Goal: Check status: Check status

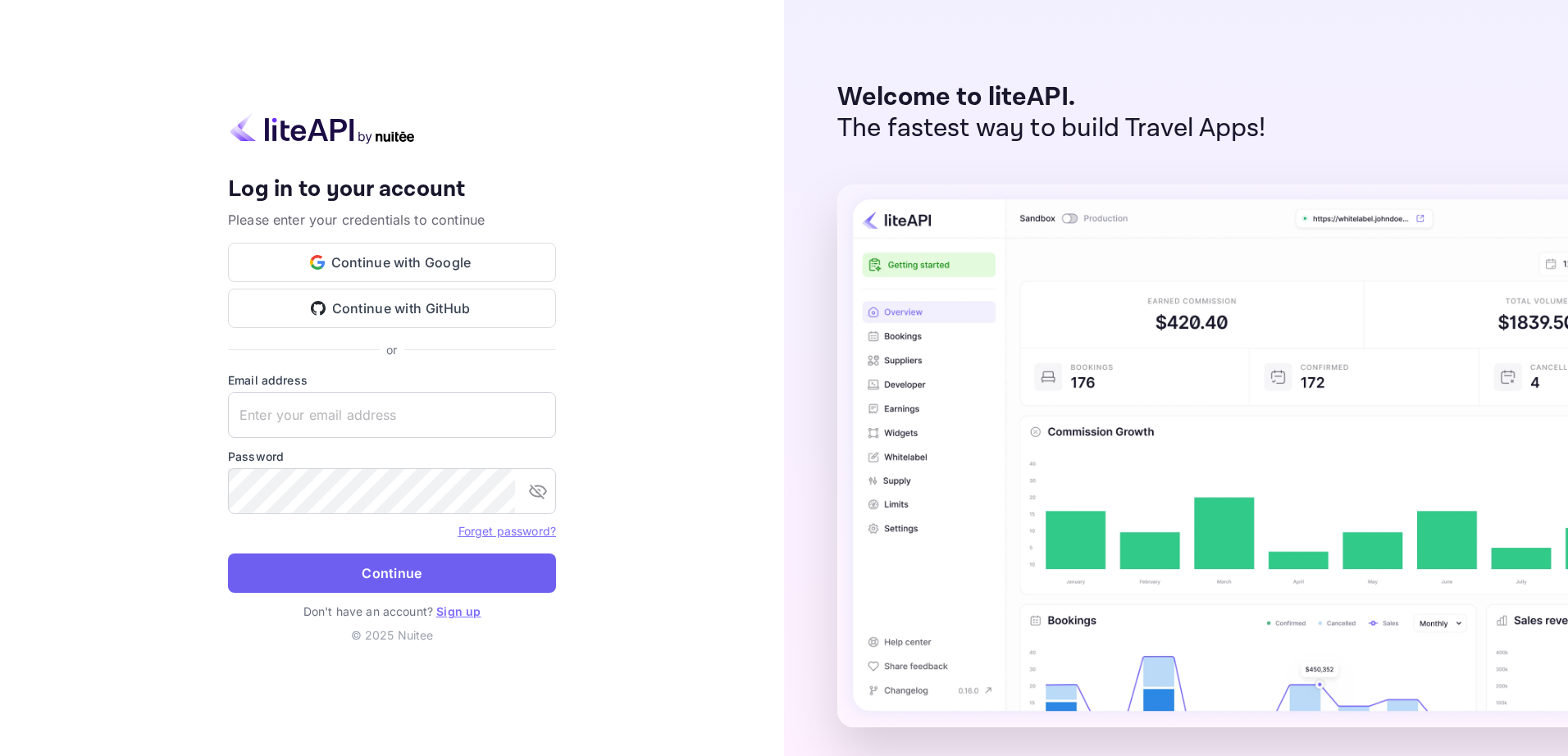
type input "yahav@skygini.com"
click at [383, 573] on button "Continue" at bounding box center [392, 573] width 328 height 39
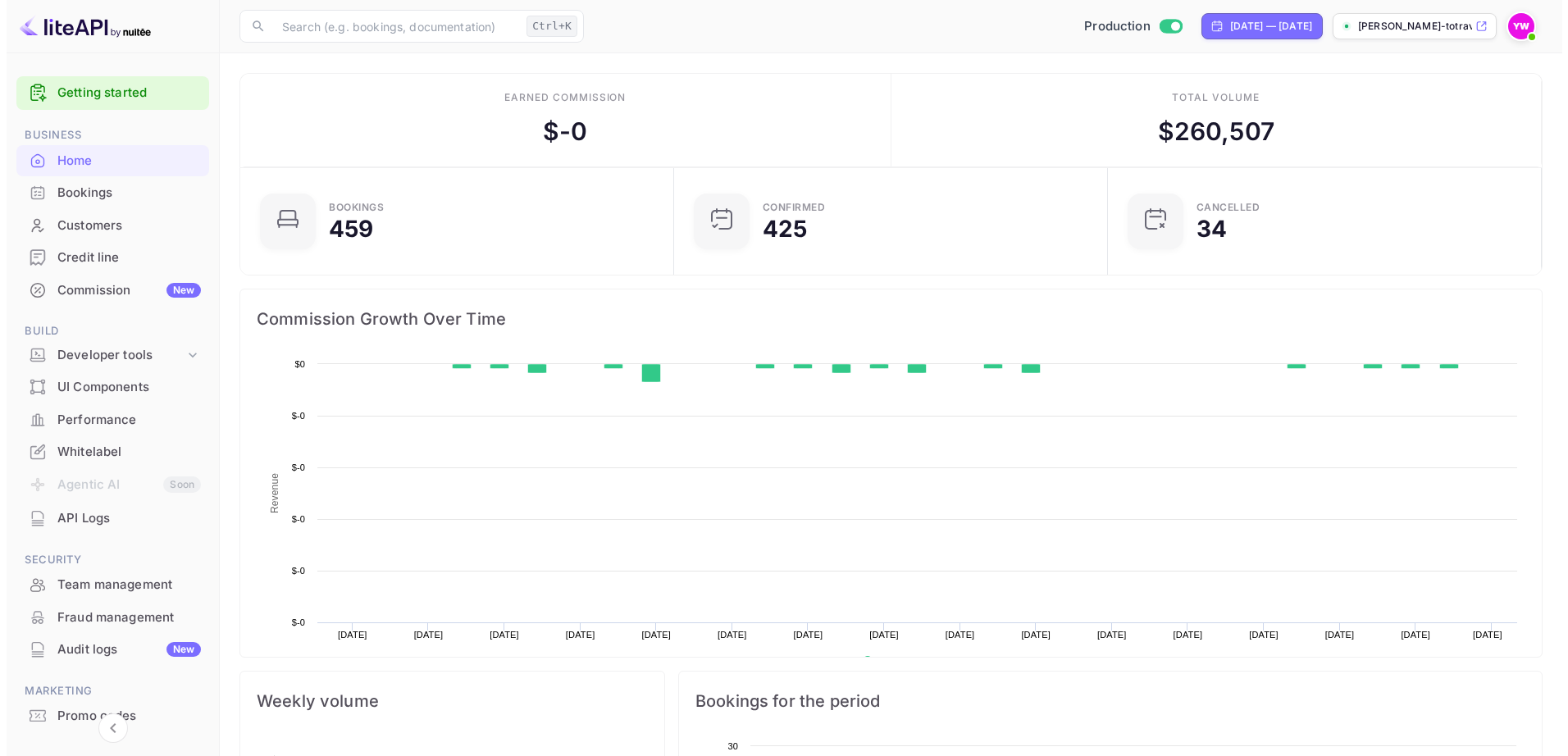
scroll to position [254, 412]
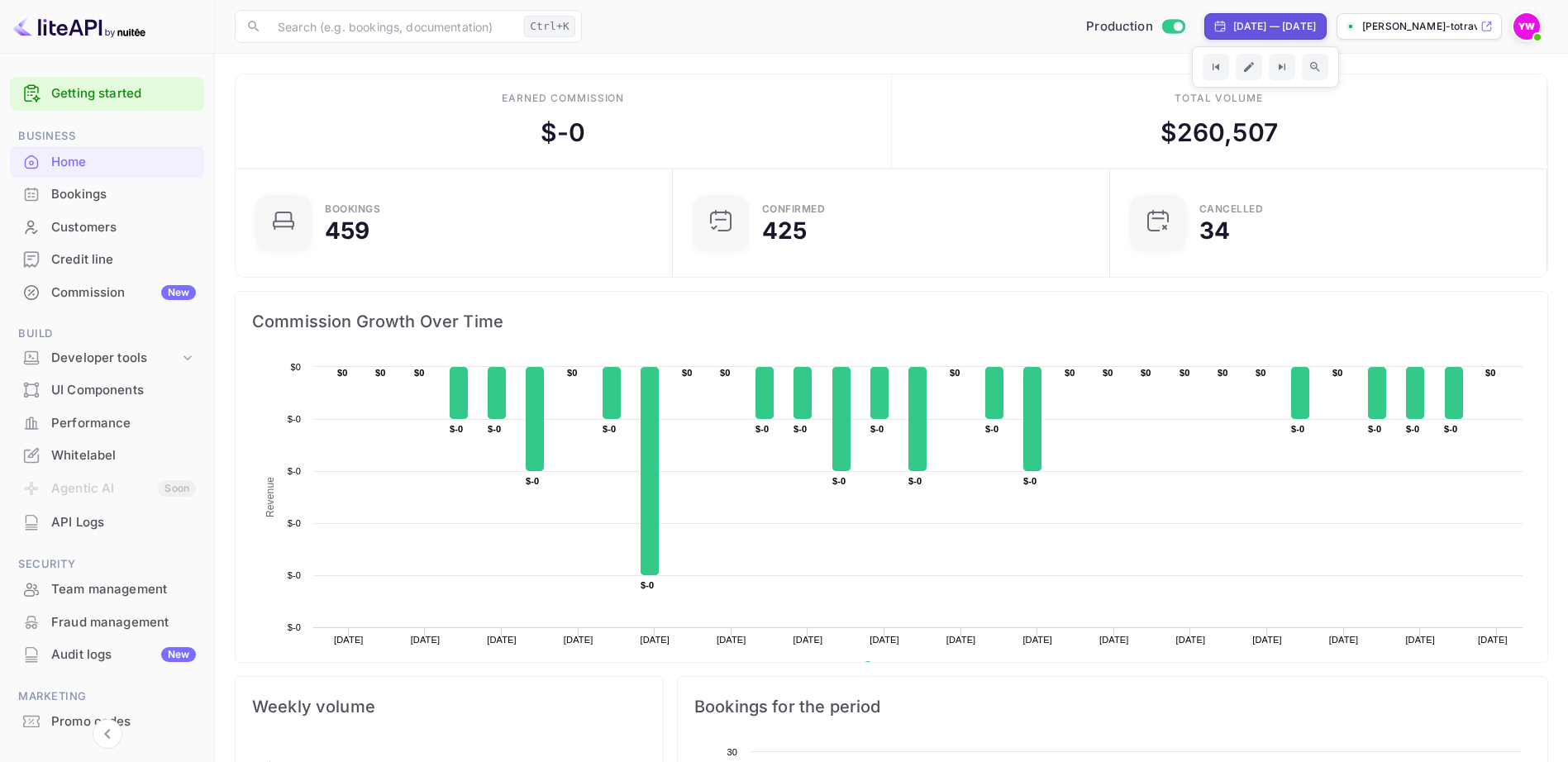
click at [79, 194] on div "Bookings" at bounding box center [123, 194] width 144 height 19
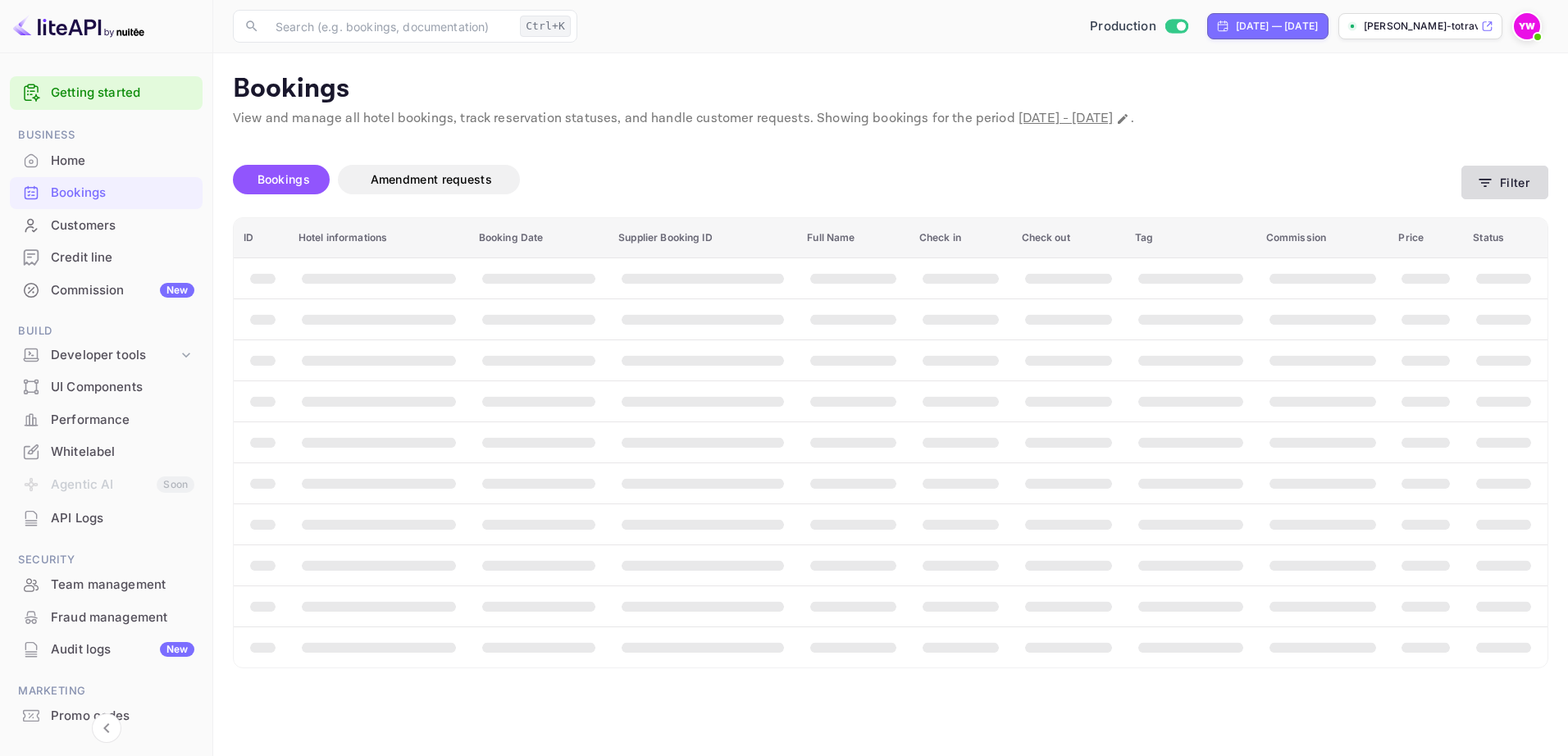
click at [1479, 175] on icon "button" at bounding box center [1485, 182] width 17 height 17
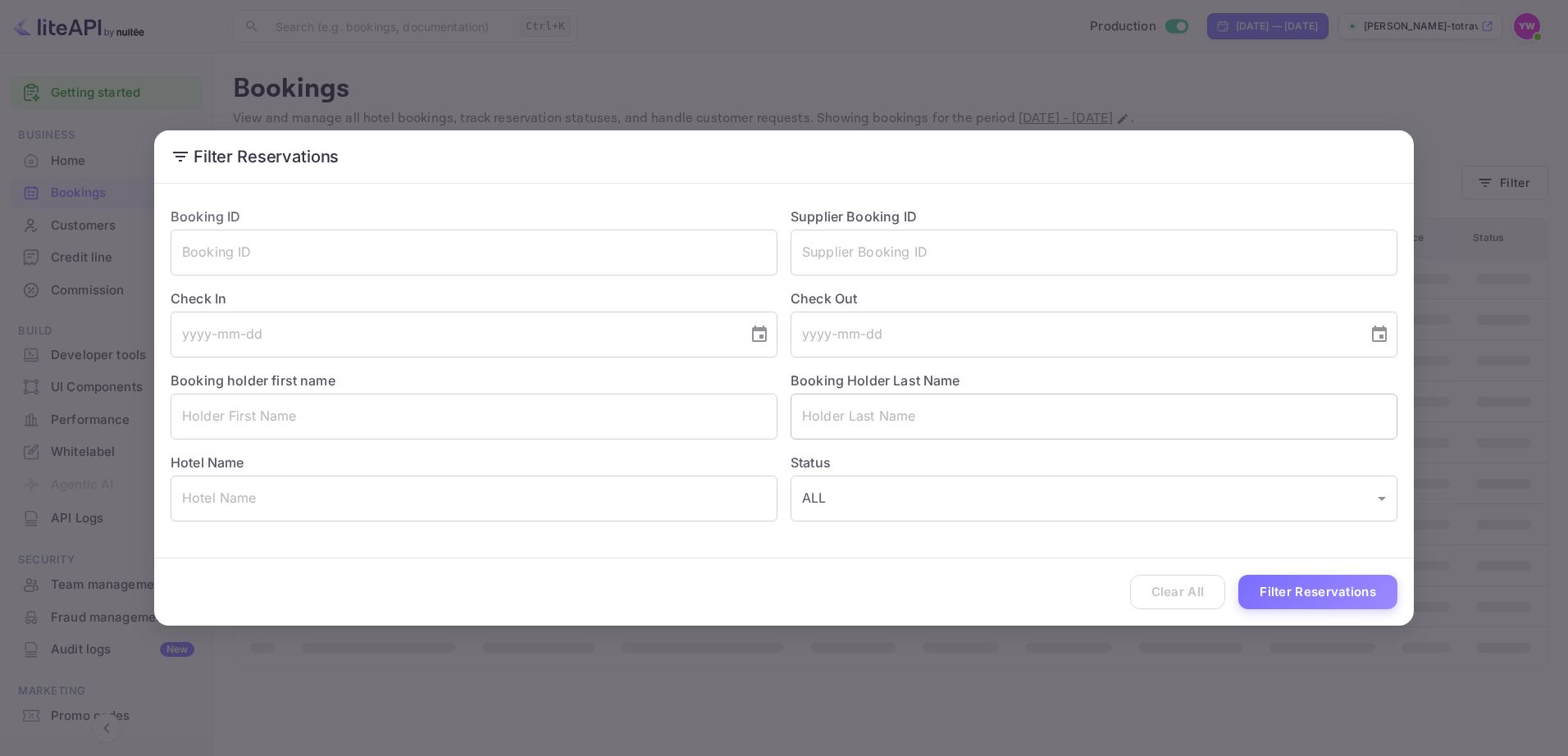
click at [853, 413] on input "text" at bounding box center [1094, 416] width 607 height 46
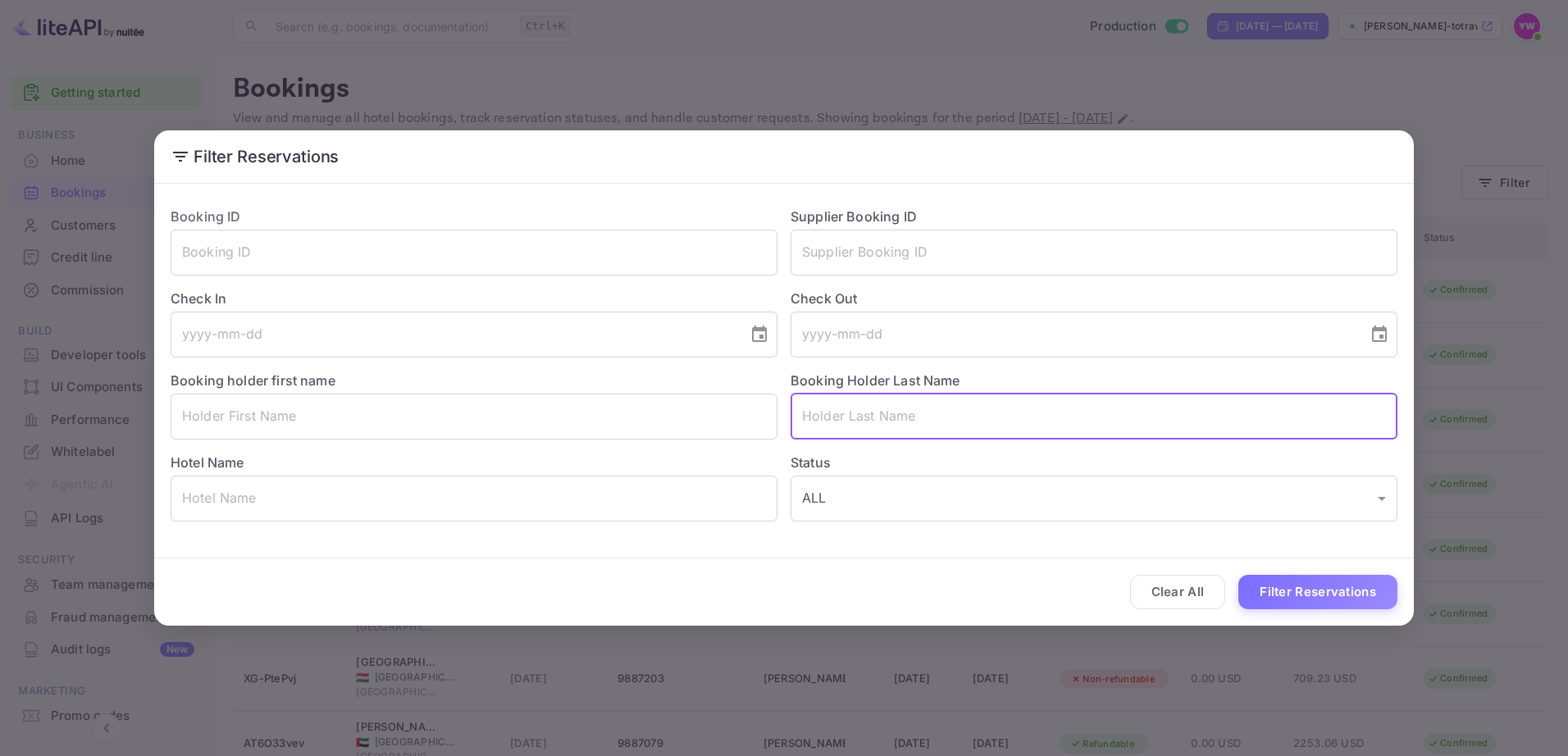
paste input "EIZIK"
type input "EIZIK"
click at [1330, 598] on button "Filter Reservations" at bounding box center [1317, 593] width 159 height 35
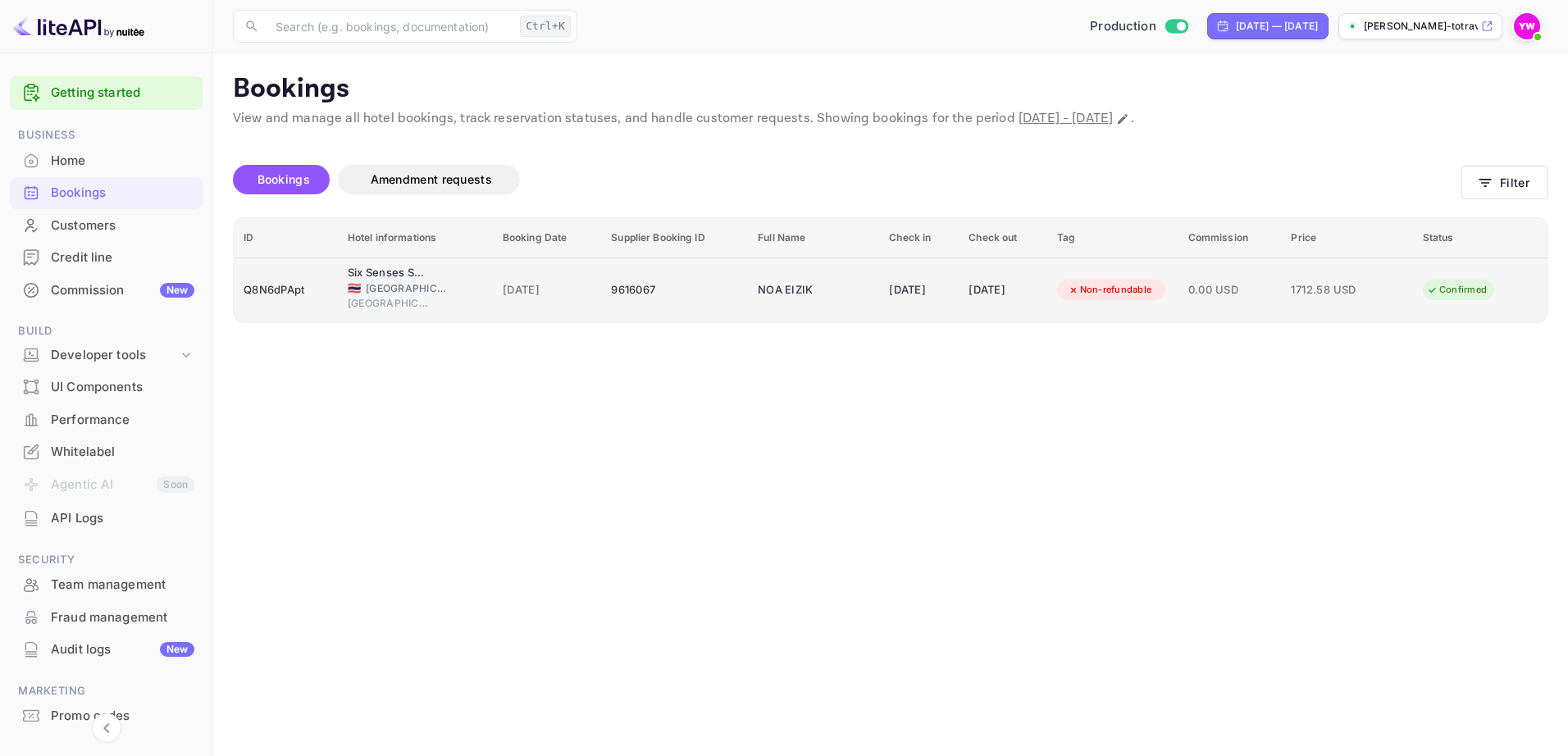
click at [985, 285] on div "03 Oct 2025" at bounding box center [1002, 291] width 68 height 26
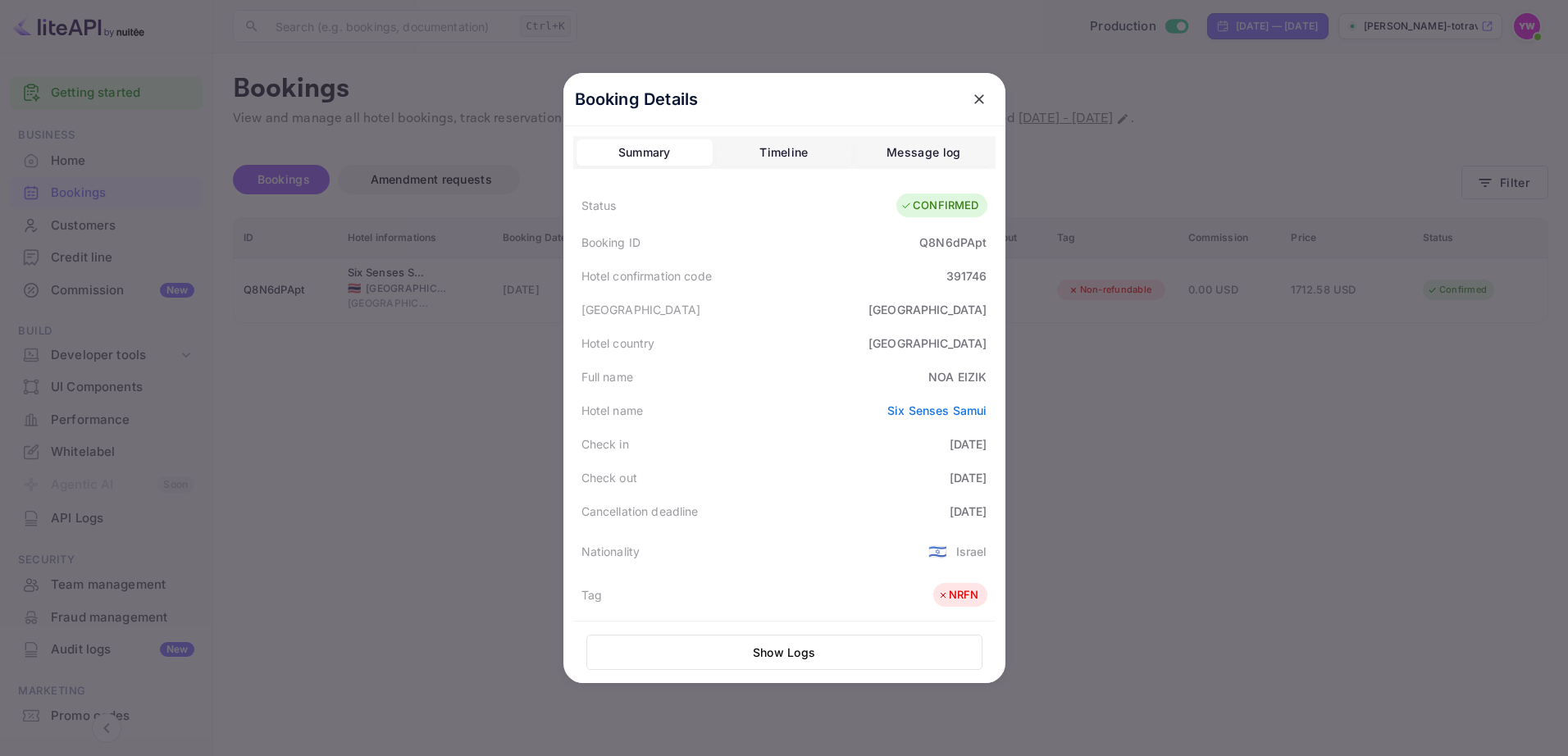
click at [973, 95] on icon "close" at bounding box center [979, 99] width 17 height 17
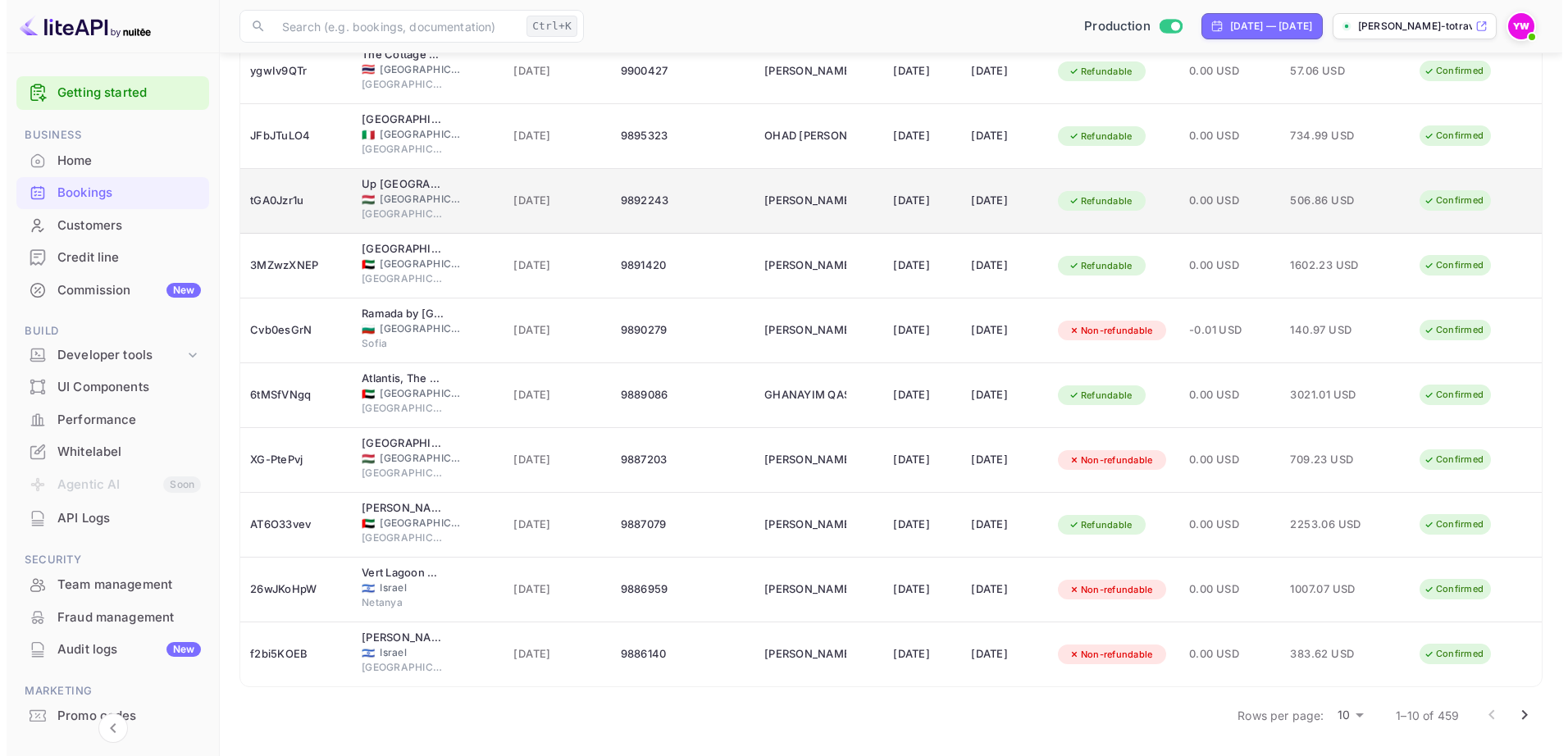
scroll to position [55, 0]
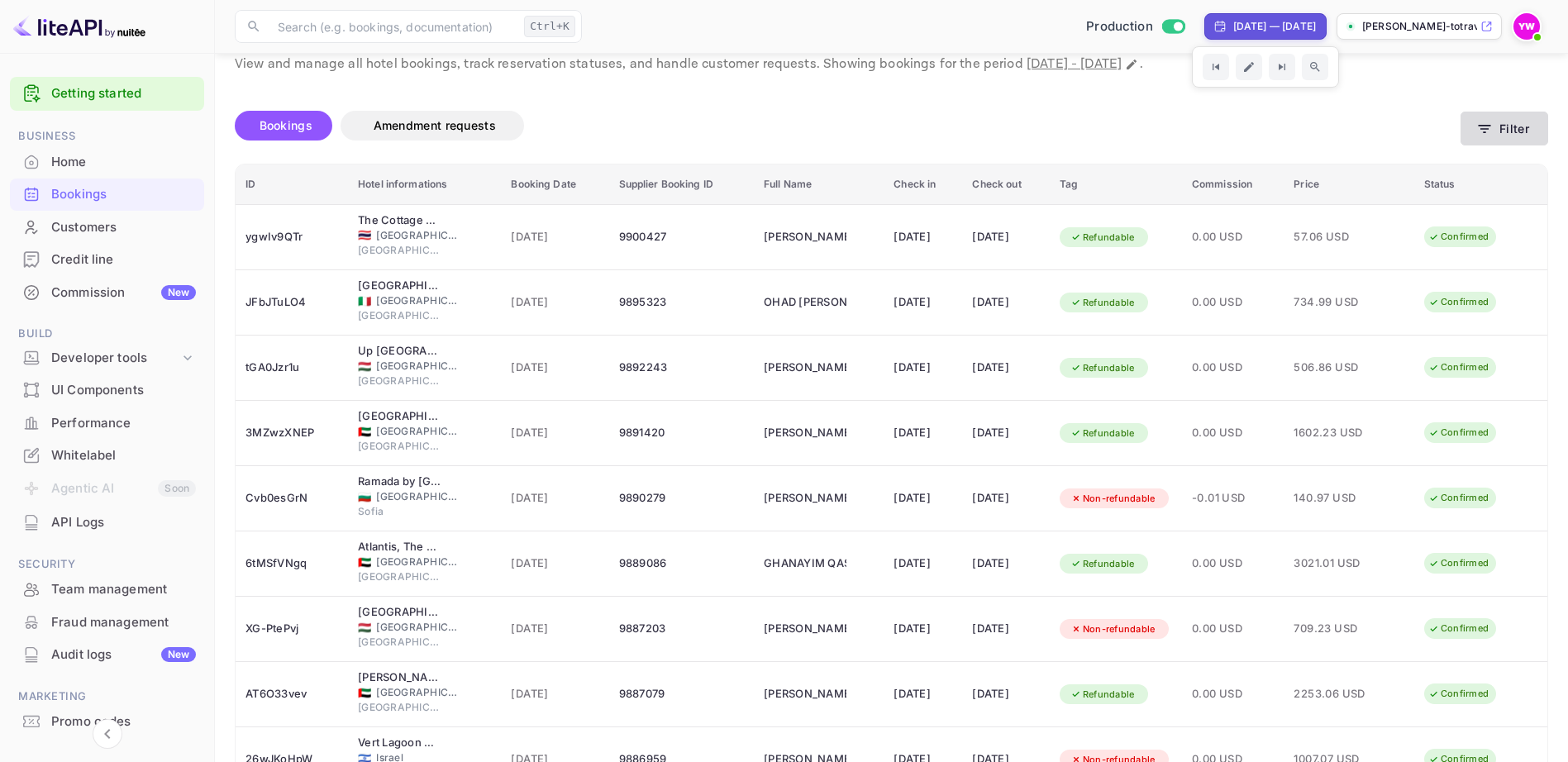
click at [1486, 125] on icon "button" at bounding box center [1485, 128] width 12 height 8
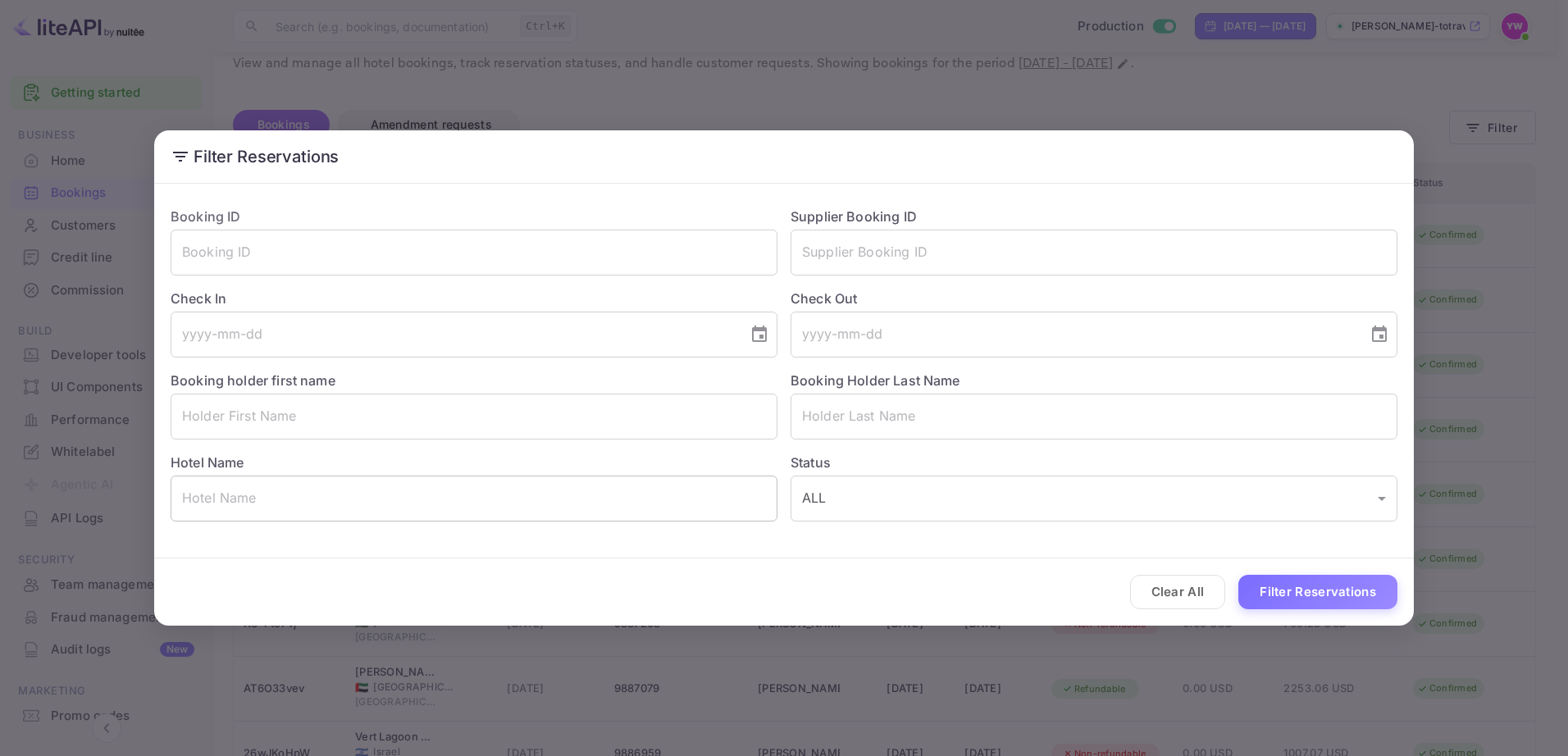
click at [286, 493] on input "text" at bounding box center [473, 498] width 607 height 46
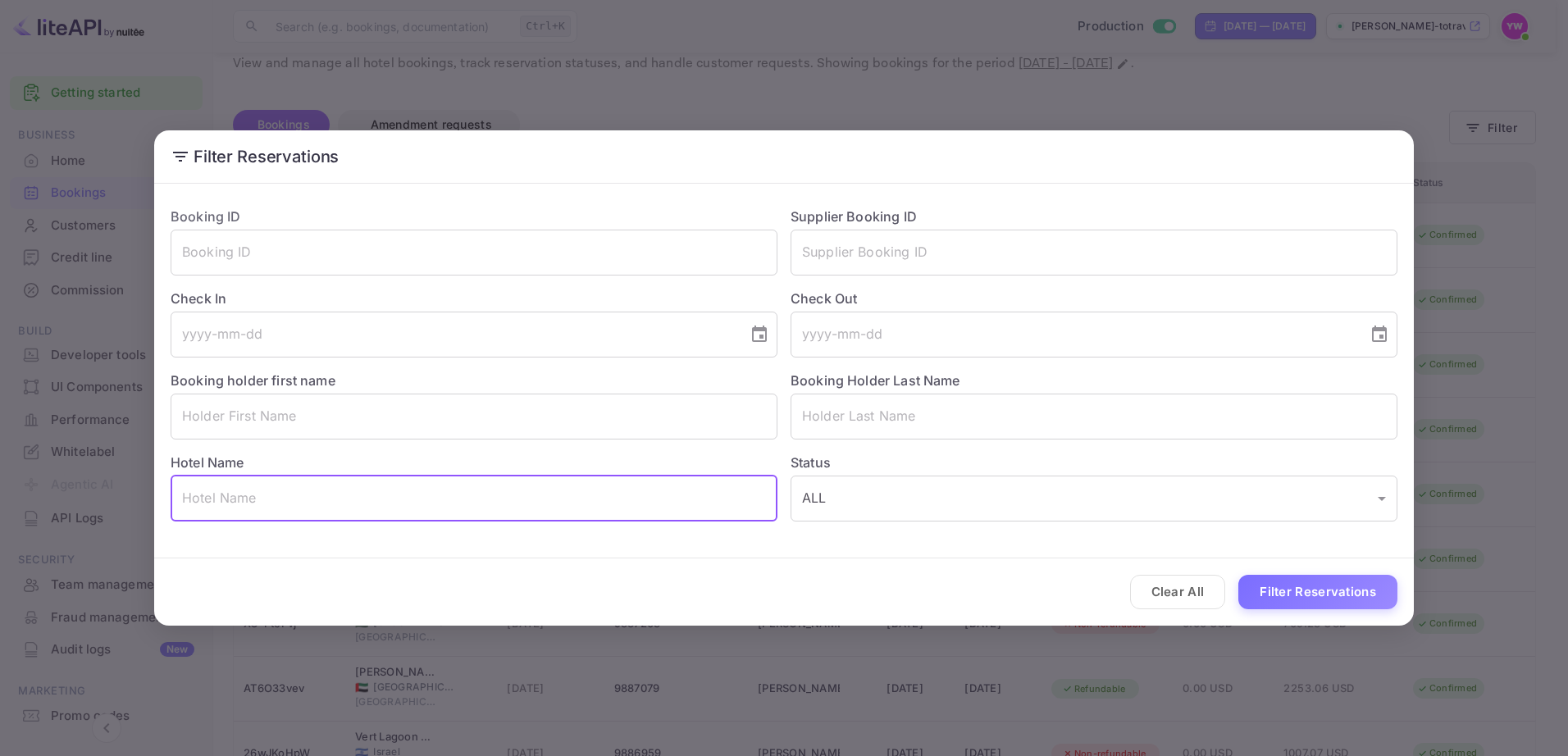
paste input "Kimpton [PERSON_NAME]"
type input "Kimpton [PERSON_NAME]"
click at [1305, 587] on button "Filter Reservations" at bounding box center [1317, 593] width 159 height 35
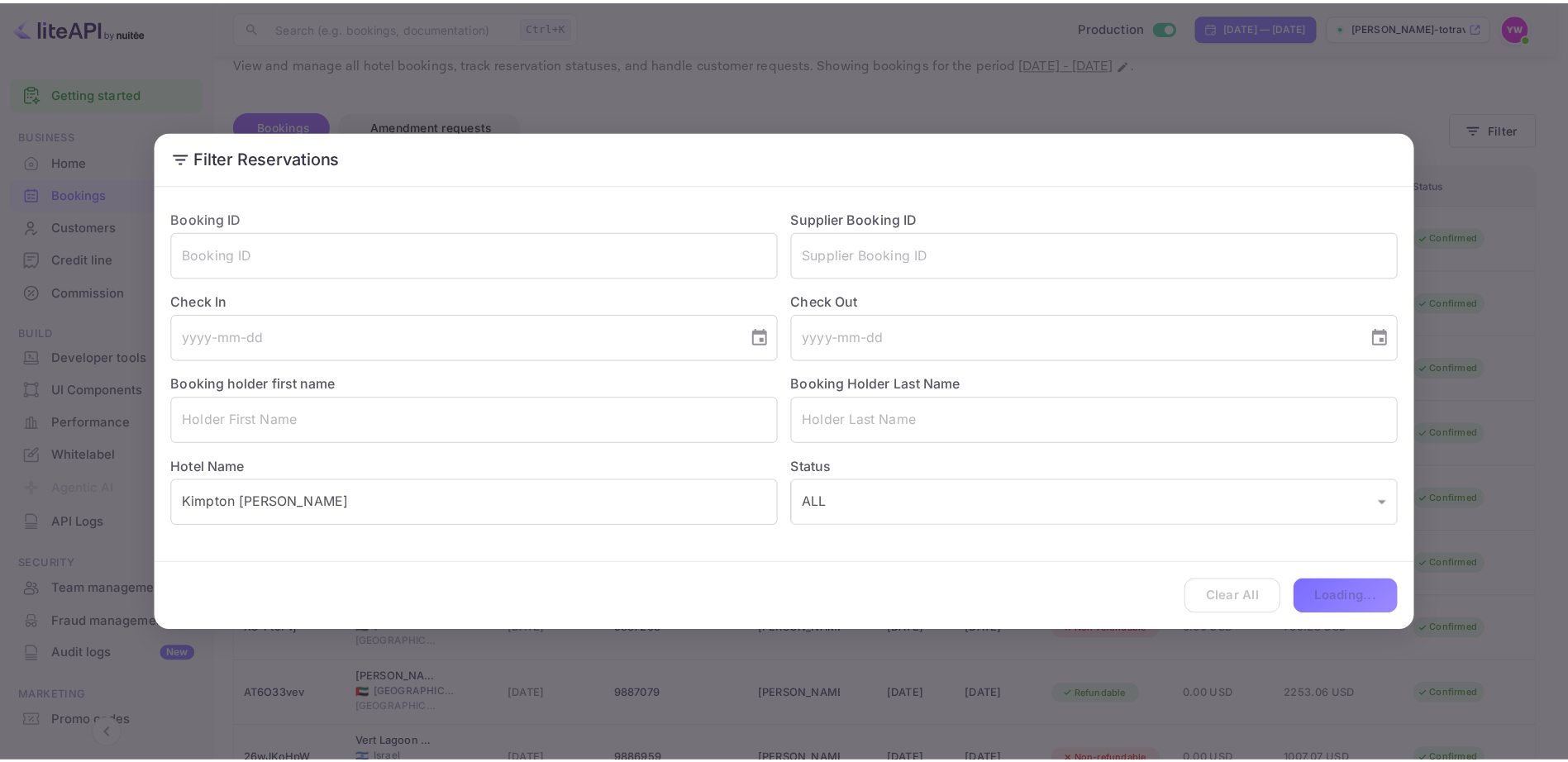
scroll to position [0, 0]
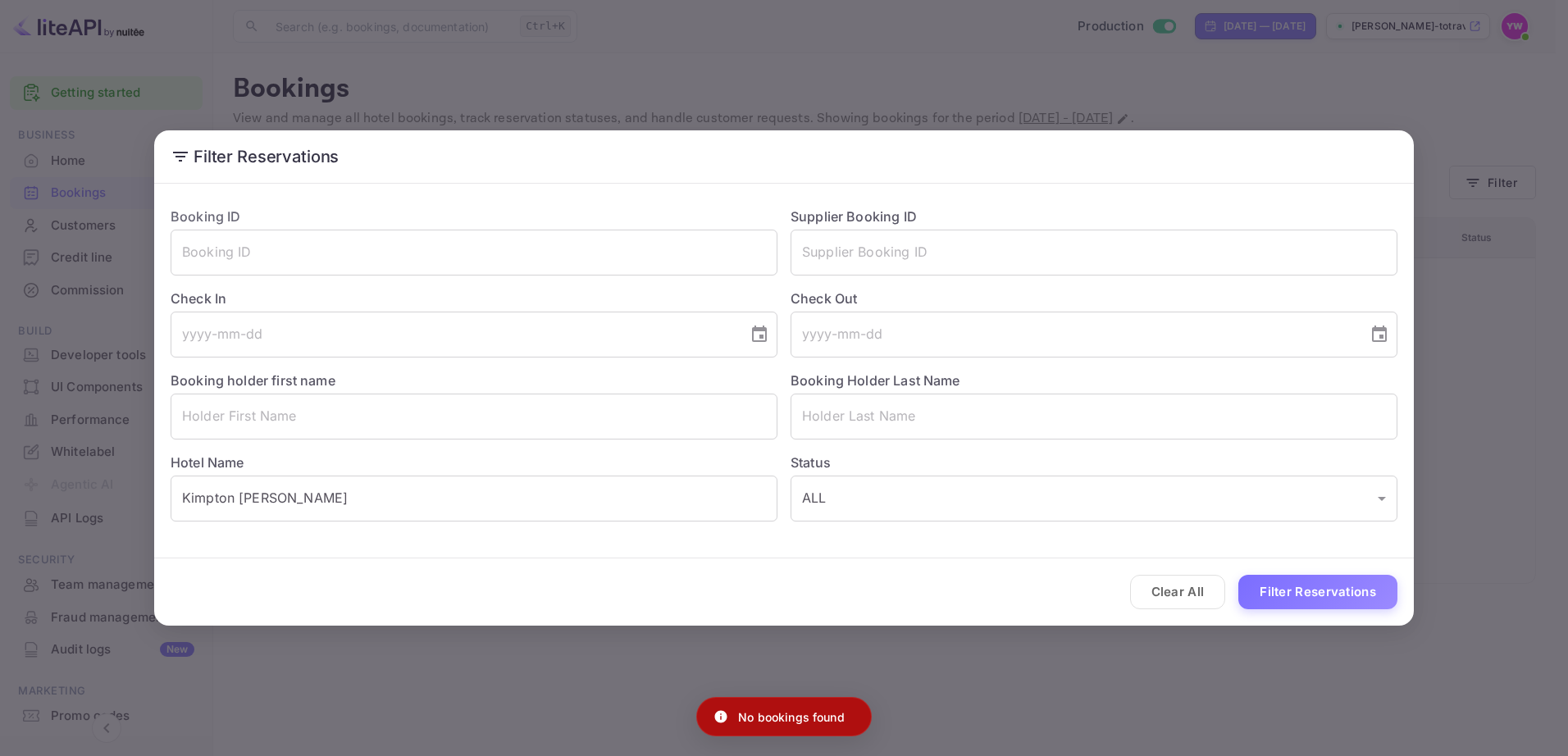
click at [801, 723] on p "No bookings found" at bounding box center [791, 718] width 107 height 17
copy div "No bookings found"
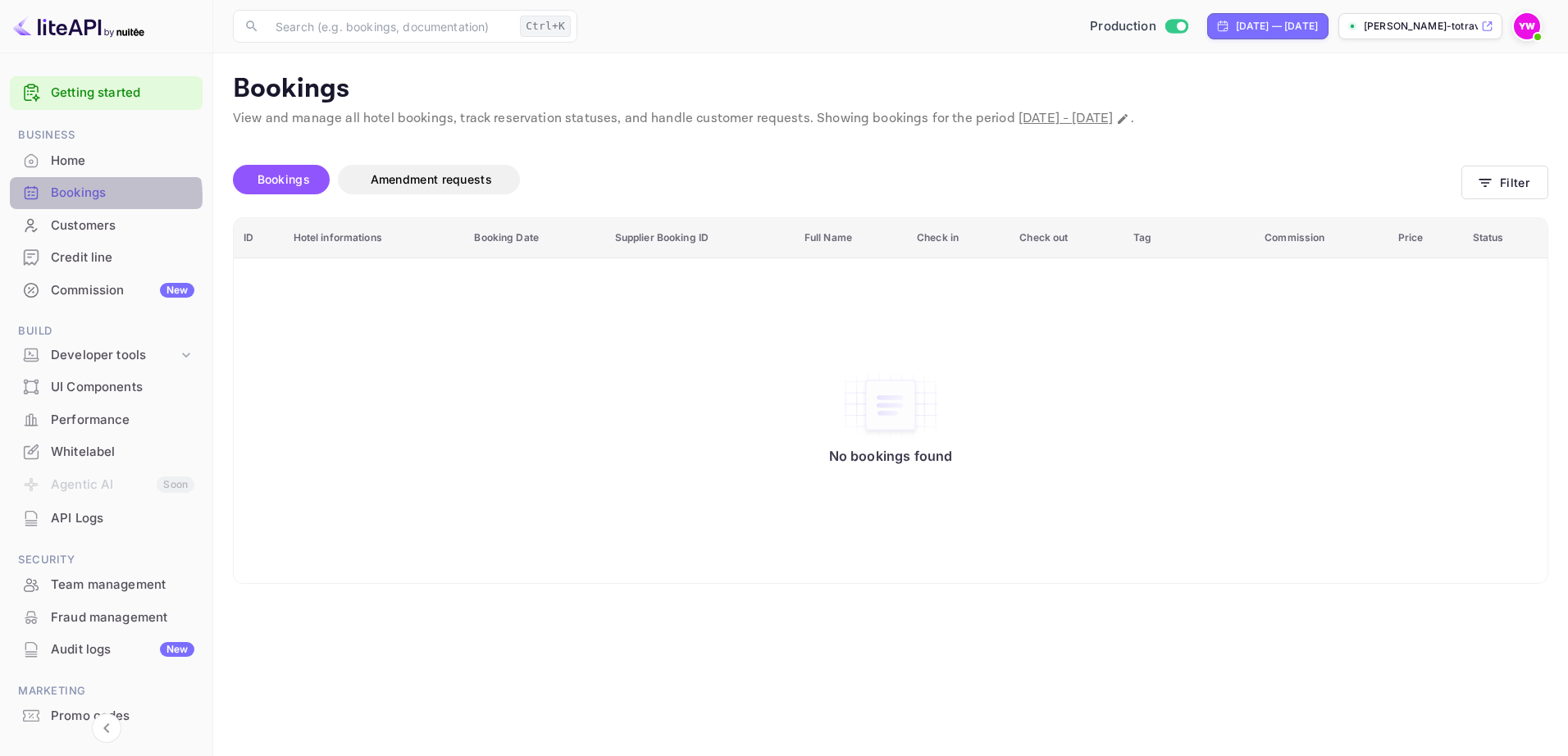
click at [101, 196] on div "Bookings" at bounding box center [122, 193] width 143 height 19
click at [1509, 179] on button "Filter" at bounding box center [1505, 182] width 87 height 34
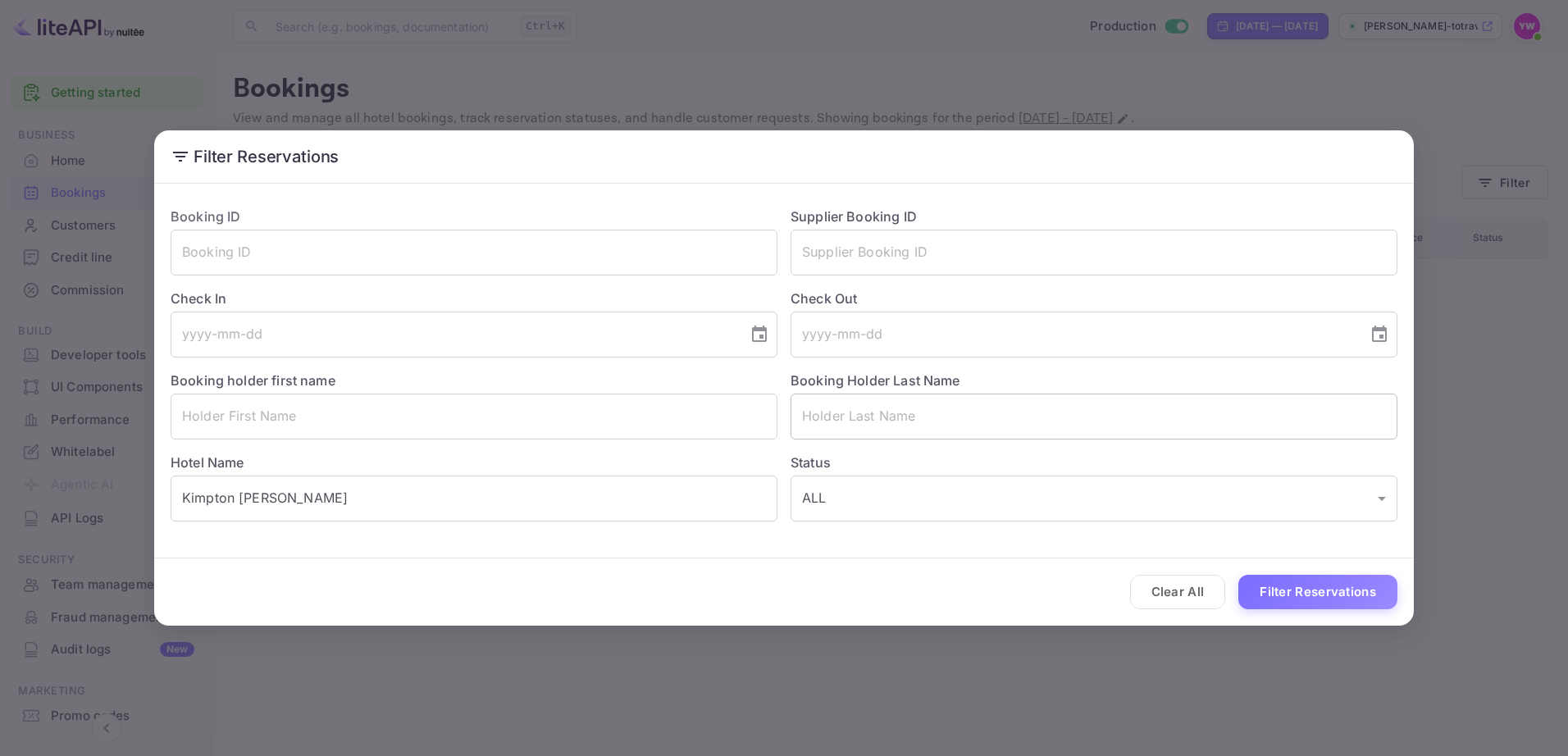
click at [900, 422] on input "text" at bounding box center [1094, 416] width 607 height 46
paste input "AHARON"
type input "AHARON"
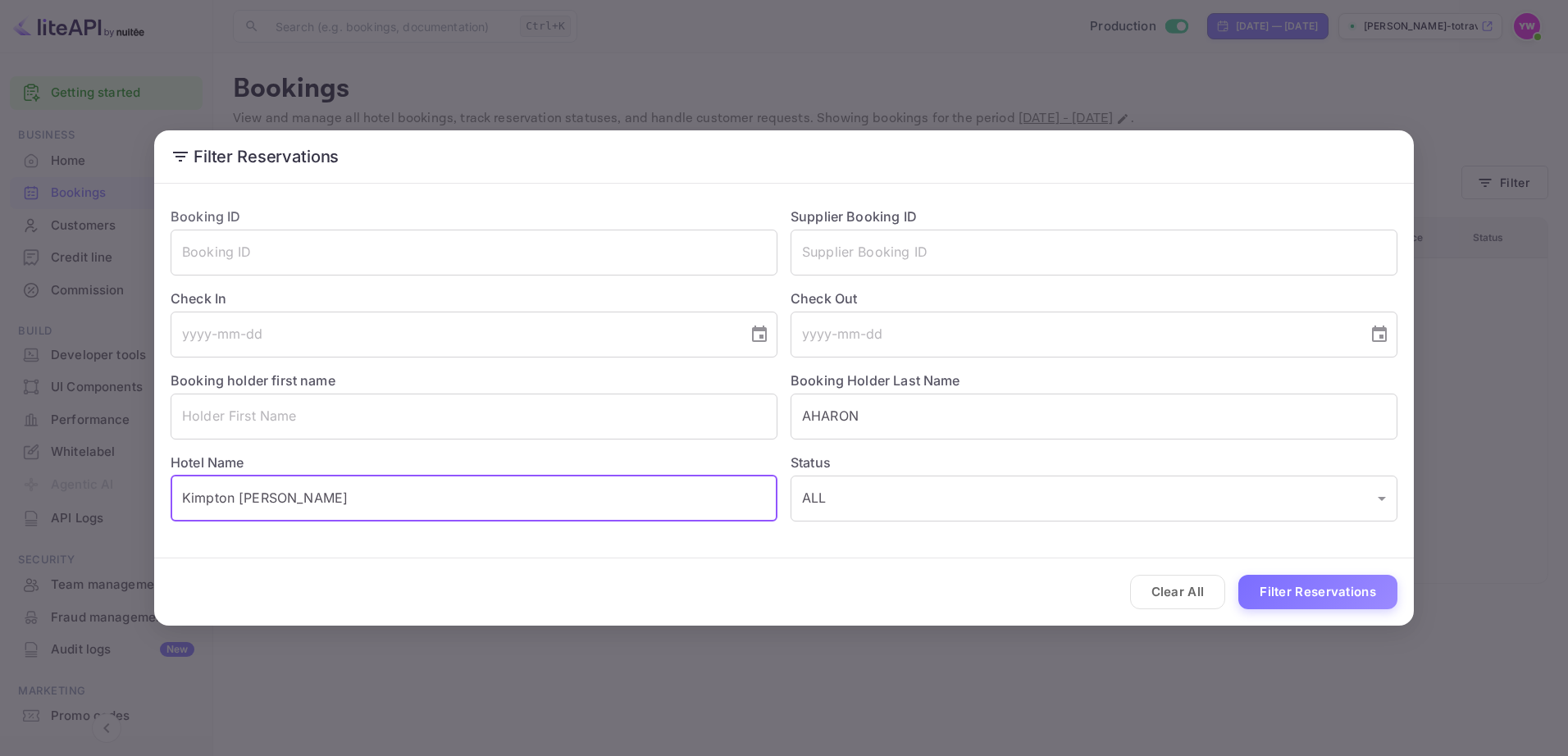
drag, startPoint x: 382, startPoint y: 489, endPoint x: -3, endPoint y: 485, distance: 385.0
click at [0, 485] on html "Getting started Business Home Bookings Customers Credit line Commission New Bui…" at bounding box center [784, 378] width 1568 height 756
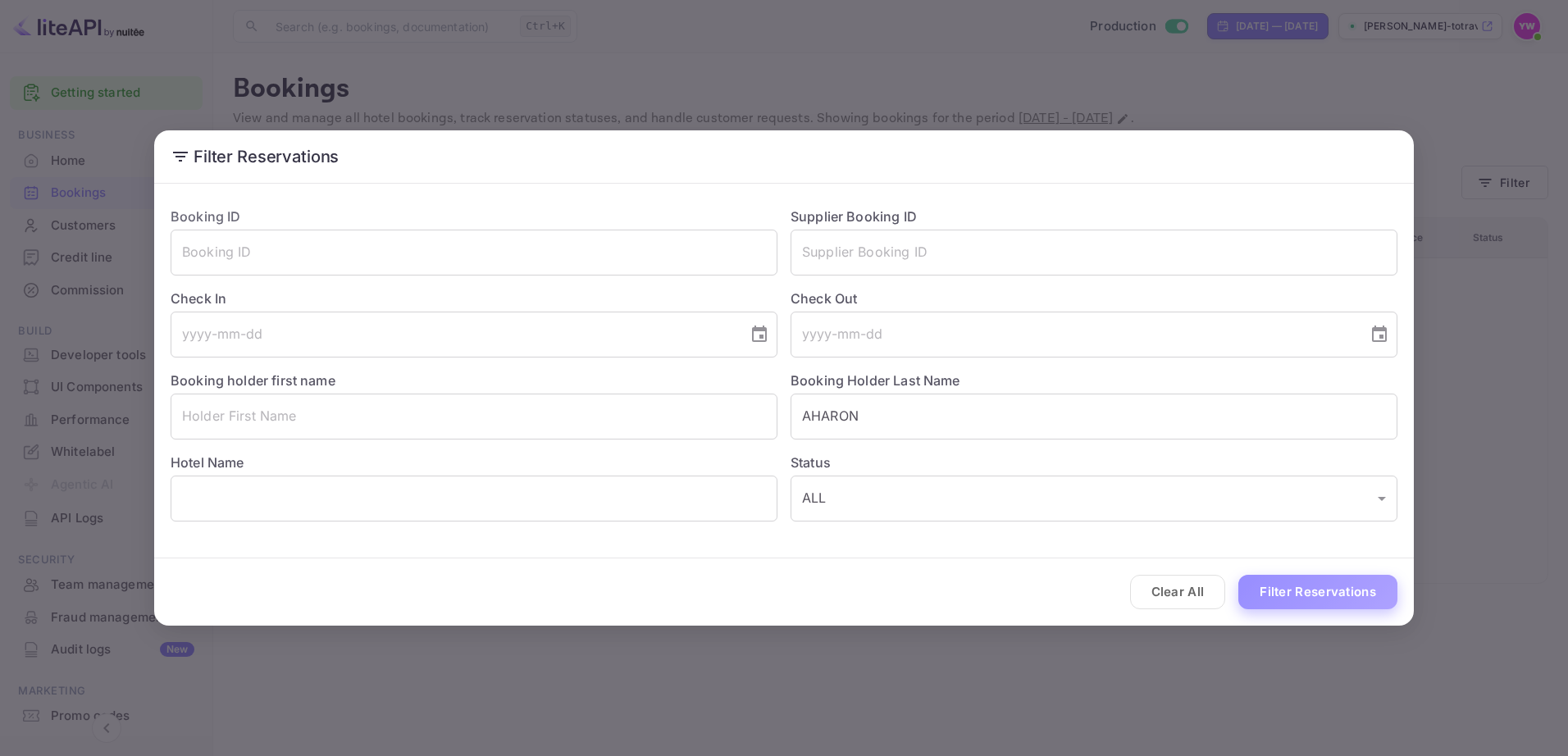
click at [1255, 588] on button "Filter Reservations" at bounding box center [1317, 593] width 159 height 35
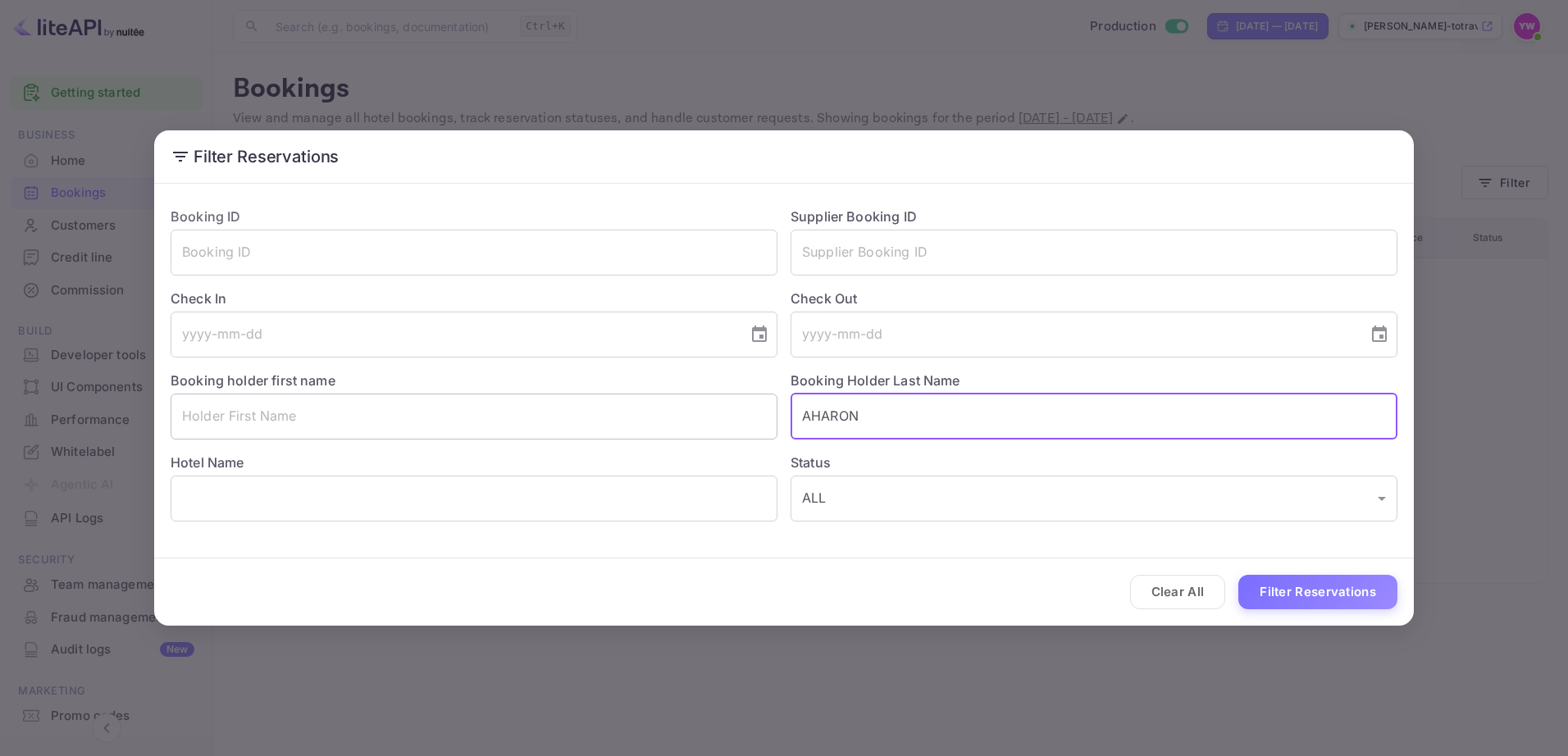
drag, startPoint x: 906, startPoint y: 417, endPoint x: 657, endPoint y: 413, distance: 249.0
click at [657, 413] on div "Booking ID ​ Supplier Booking ID ​ Check In ​ Check Out ​ Booking holder first …" at bounding box center [777, 358] width 1240 height 328
click at [298, 491] on input "text" at bounding box center [473, 498] width 607 height 46
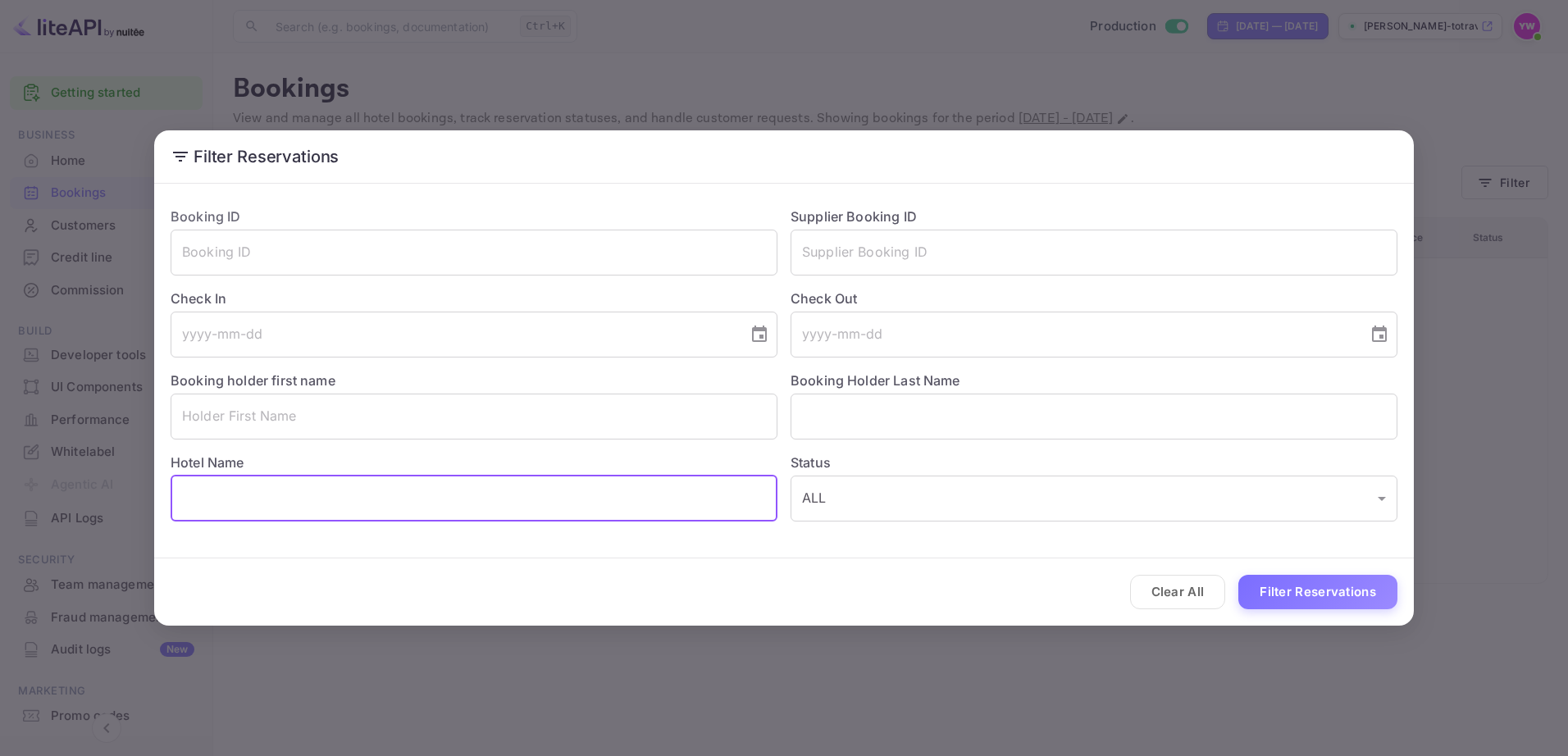
paste input "[GEOGRAPHIC_DATA]"
type input "[GEOGRAPHIC_DATA]"
click at [1275, 594] on button "Filter Reservations" at bounding box center [1317, 593] width 159 height 35
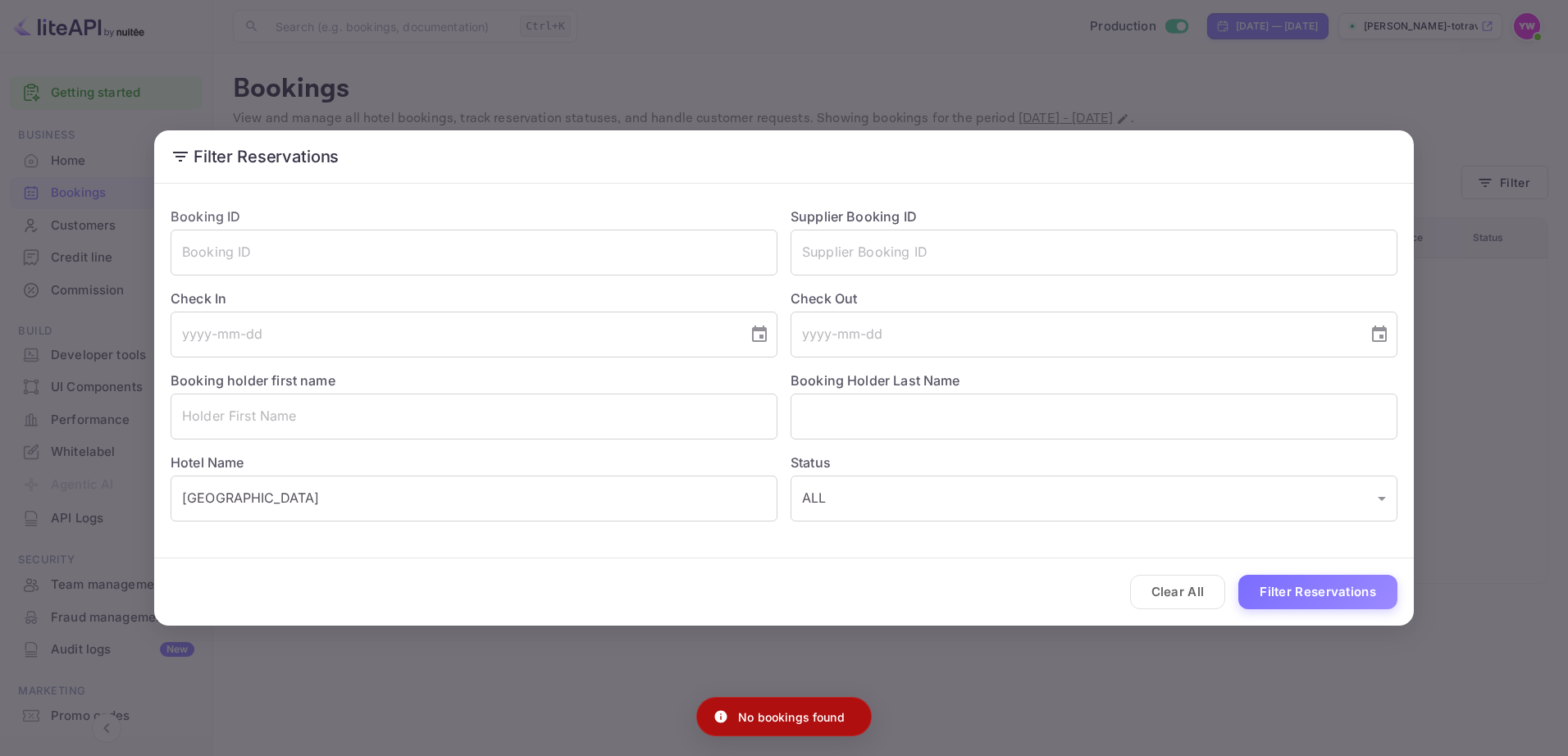
click at [805, 721] on p "No bookings found" at bounding box center [791, 718] width 107 height 17
copy div "No bookings found"
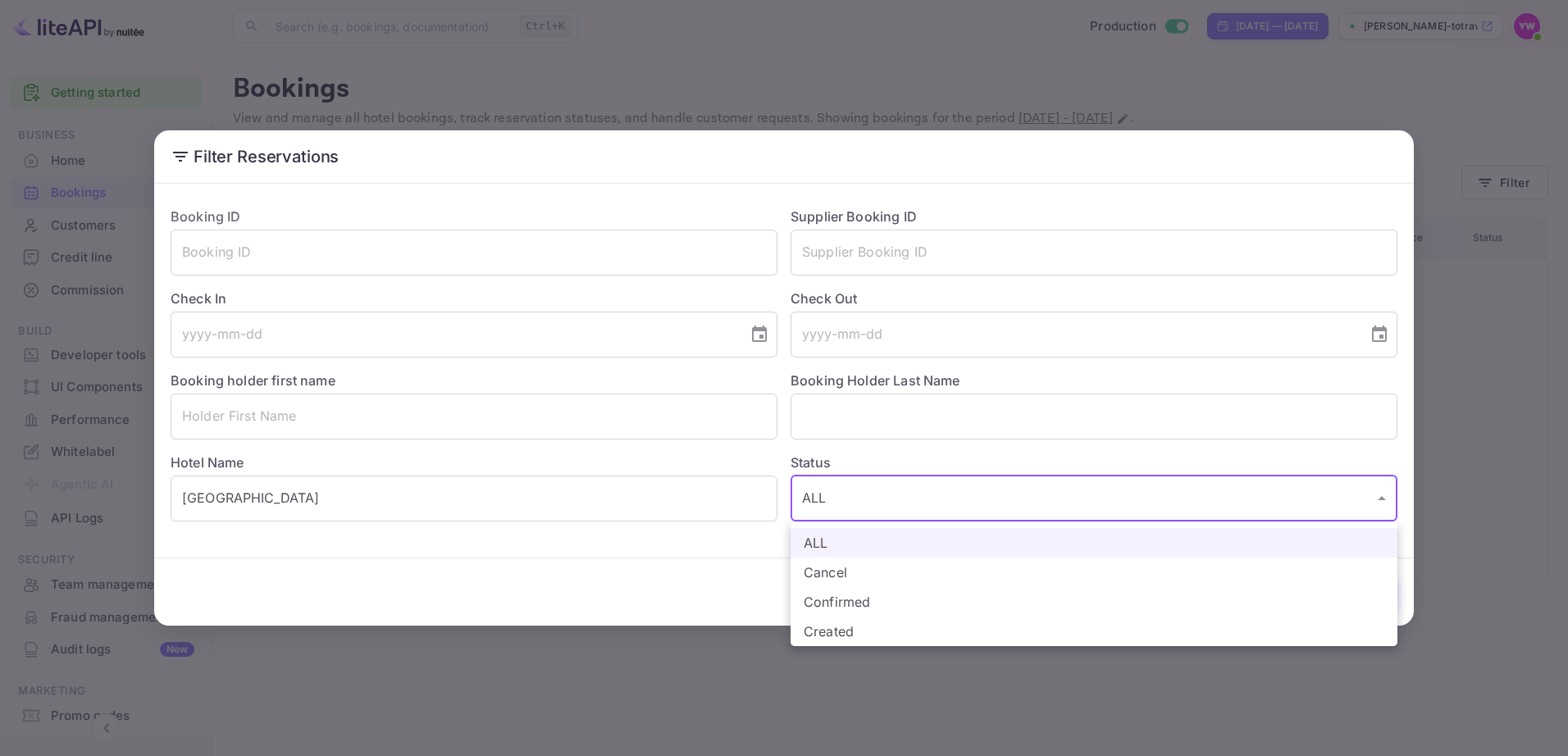
drag, startPoint x: 847, startPoint y: 490, endPoint x: 837, endPoint y: 490, distance: 10.0
click at [837, 490] on body "Getting started Business Home Bookings Customers Credit line Commission New Bui…" at bounding box center [784, 378] width 1568 height 756
click at [860, 450] on div at bounding box center [784, 378] width 1568 height 756
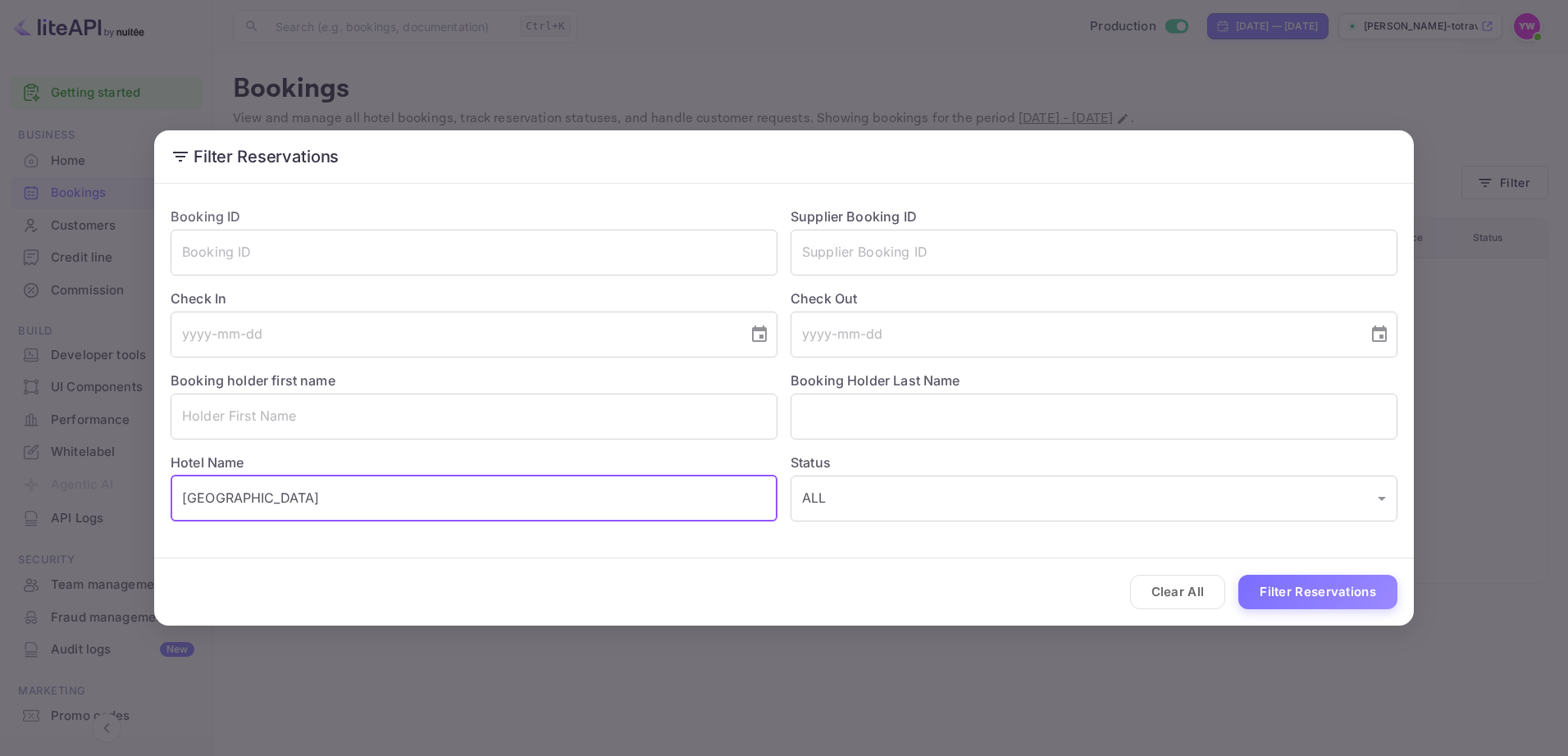
drag, startPoint x: 302, startPoint y: 497, endPoint x: -3, endPoint y: 458, distance: 307.5
click at [0, 458] on html "Getting started Business Home Bookings Customers Credit line Commission New Bui…" at bounding box center [784, 378] width 1568 height 756
click at [1169, 589] on button "Clear All" at bounding box center [1178, 593] width 96 height 35
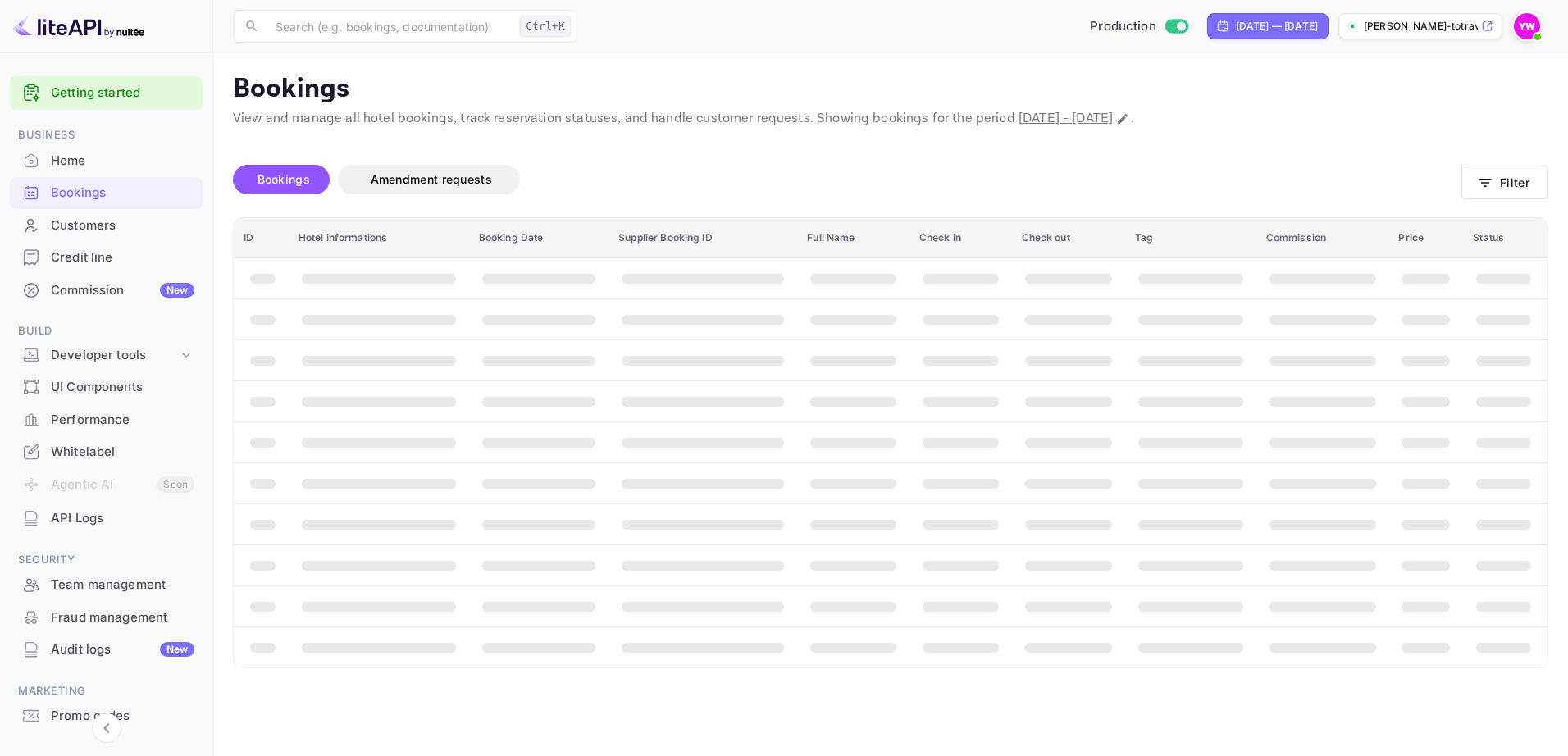
click at [45, 188] on div "Bookings" at bounding box center [106, 193] width 193 height 32
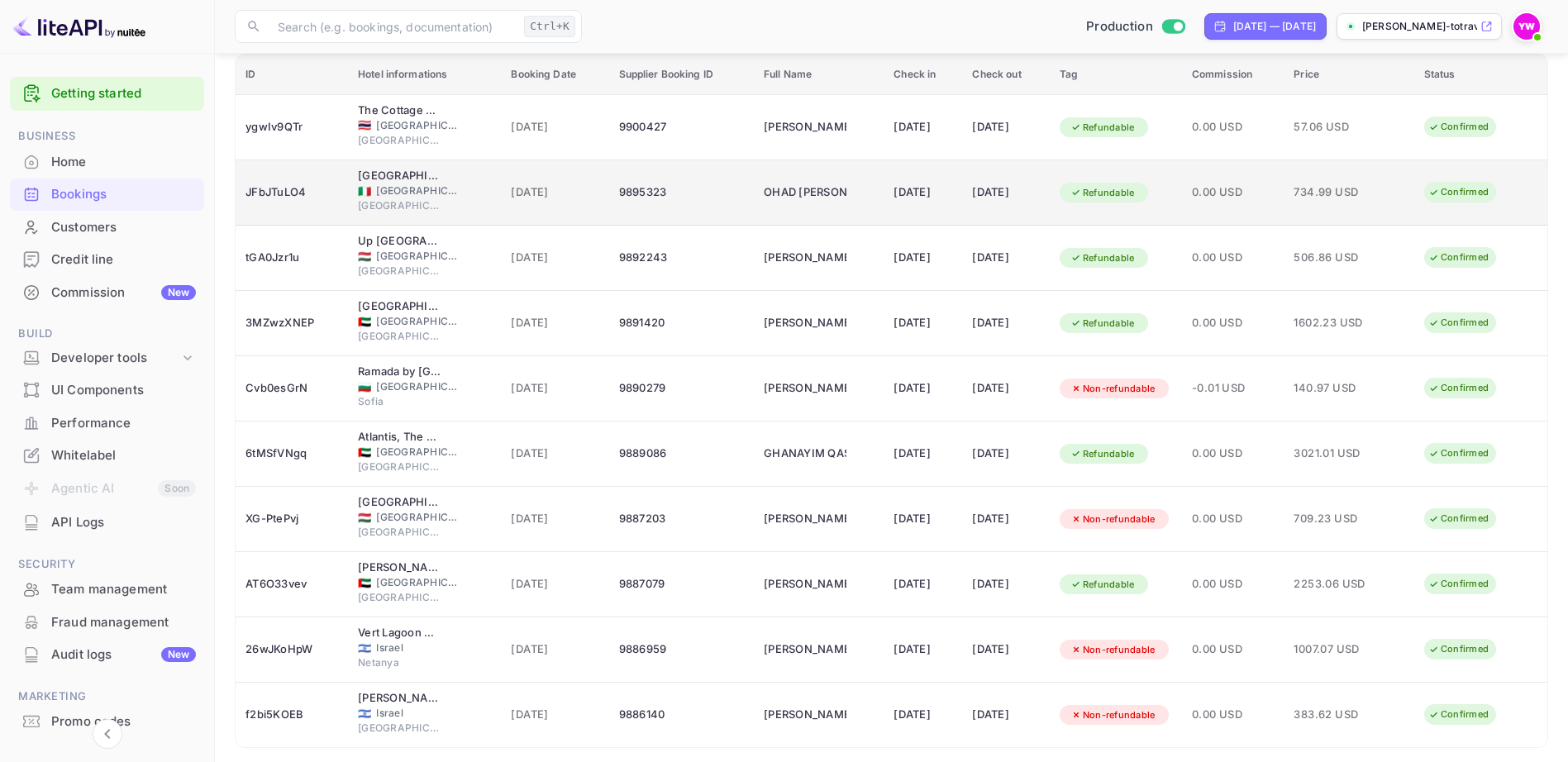
scroll to position [221, 0]
